Goal: Find specific fact

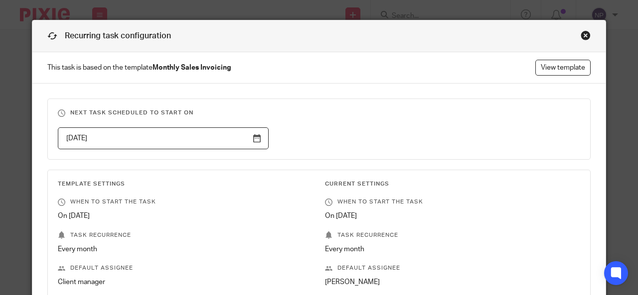
scroll to position [297, 0]
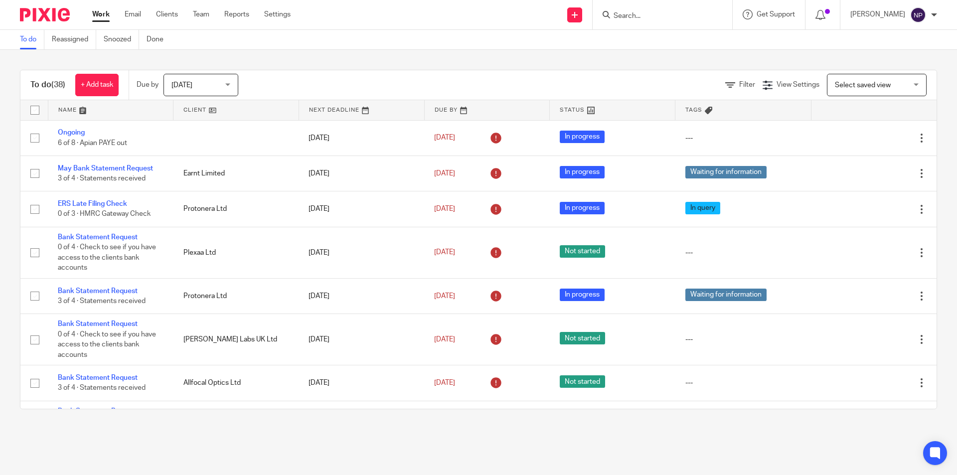
click at [633, 21] on div at bounding box center [662, 14] width 140 height 29
click at [637, 13] on input "Search" at bounding box center [657, 16] width 90 height 9
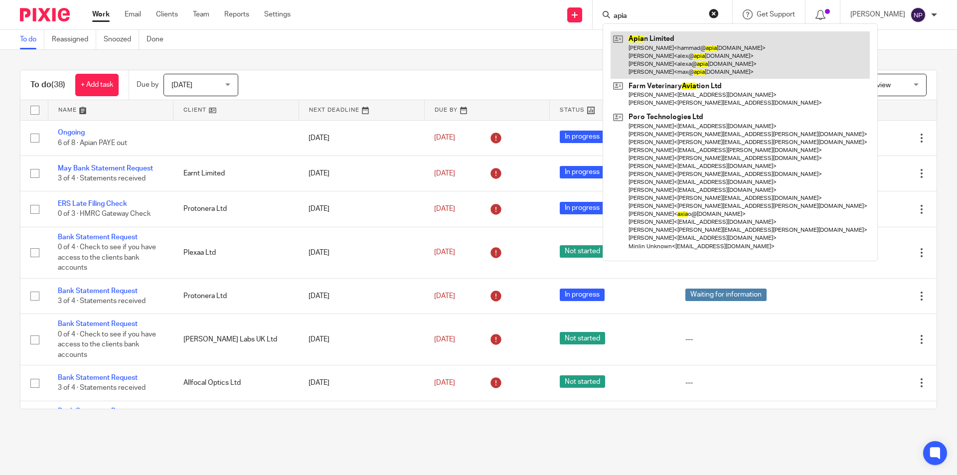
type input "apia"
click at [676, 58] on link at bounding box center [739, 54] width 259 height 47
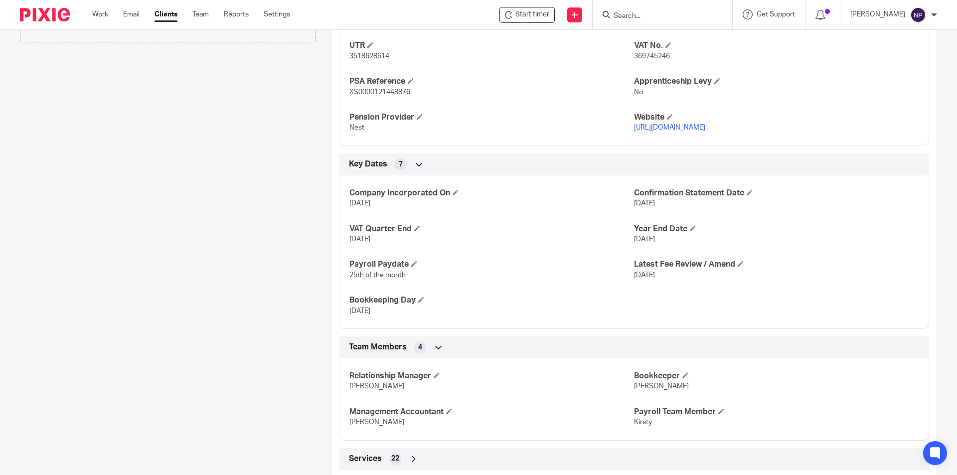
scroll to position [598, 0]
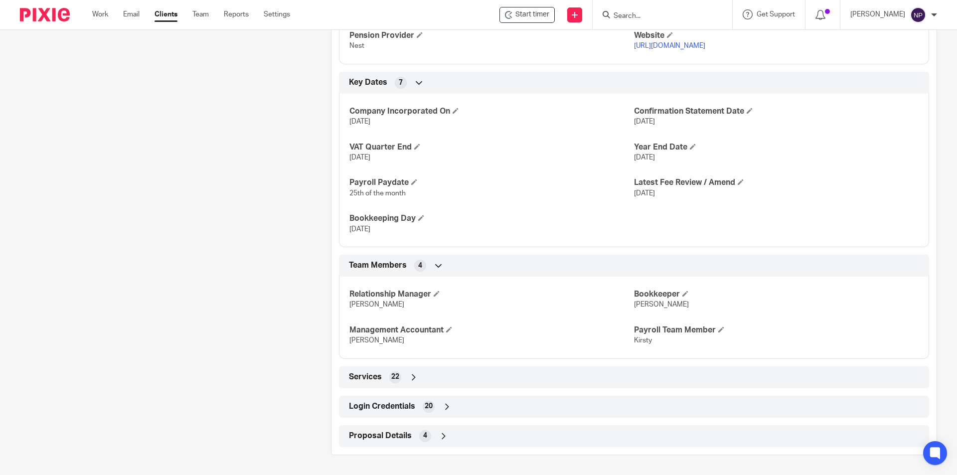
click at [490, 406] on div "Login Credentials 20" at bounding box center [633, 406] width 575 height 17
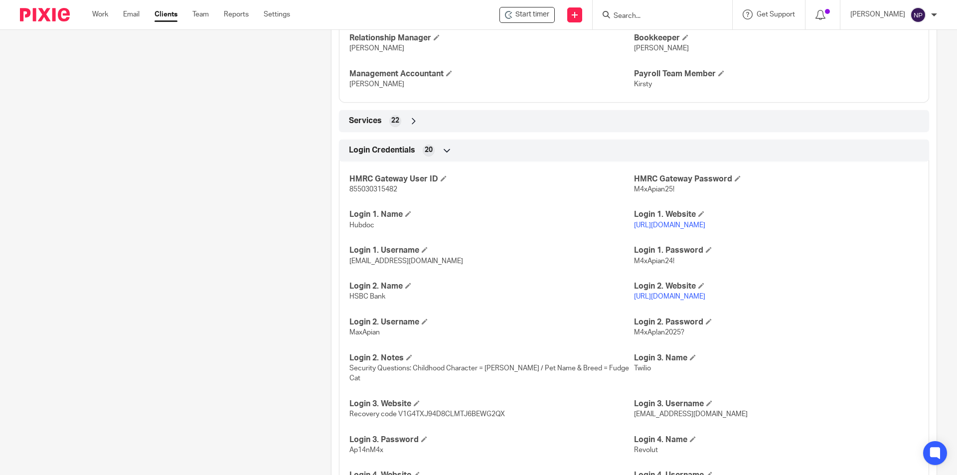
scroll to position [967, 0]
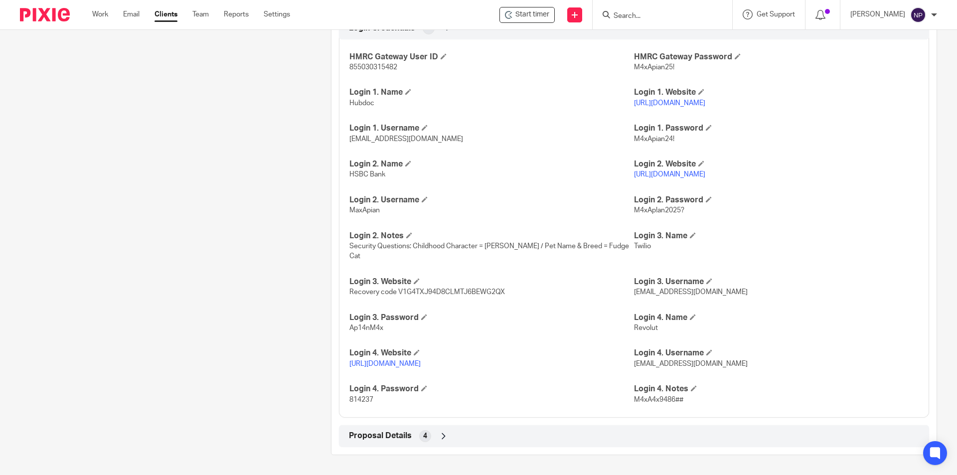
click at [389, 365] on link "https://business.revolut.com/overview" at bounding box center [384, 363] width 71 height 7
click at [354, 396] on span "814237" at bounding box center [361, 399] width 24 height 7
copy span "814237"
